Goal: Obtain resource: Obtain resource

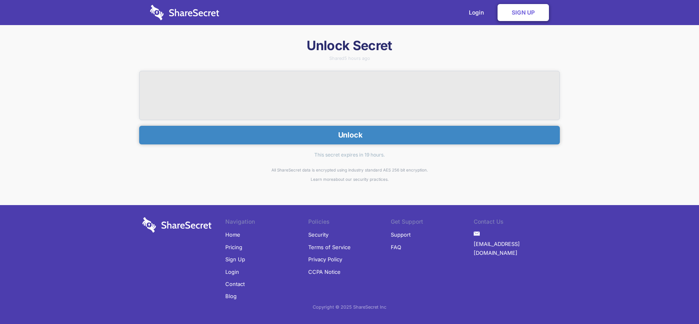
click at [352, 132] on button "Unlock" at bounding box center [349, 135] width 420 height 19
click at [314, 131] on button "Unlock" at bounding box center [349, 135] width 420 height 19
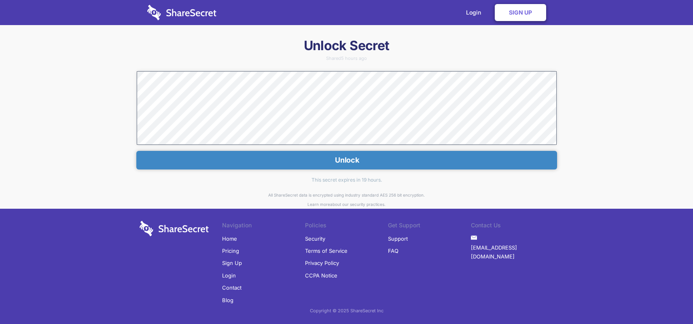
click at [307, 162] on button "Unlock" at bounding box center [346, 160] width 420 height 19
click at [337, 178] on div "This secret expires in 19 hours." at bounding box center [346, 179] width 420 height 21
